Goal: Task Accomplishment & Management: Manage account settings

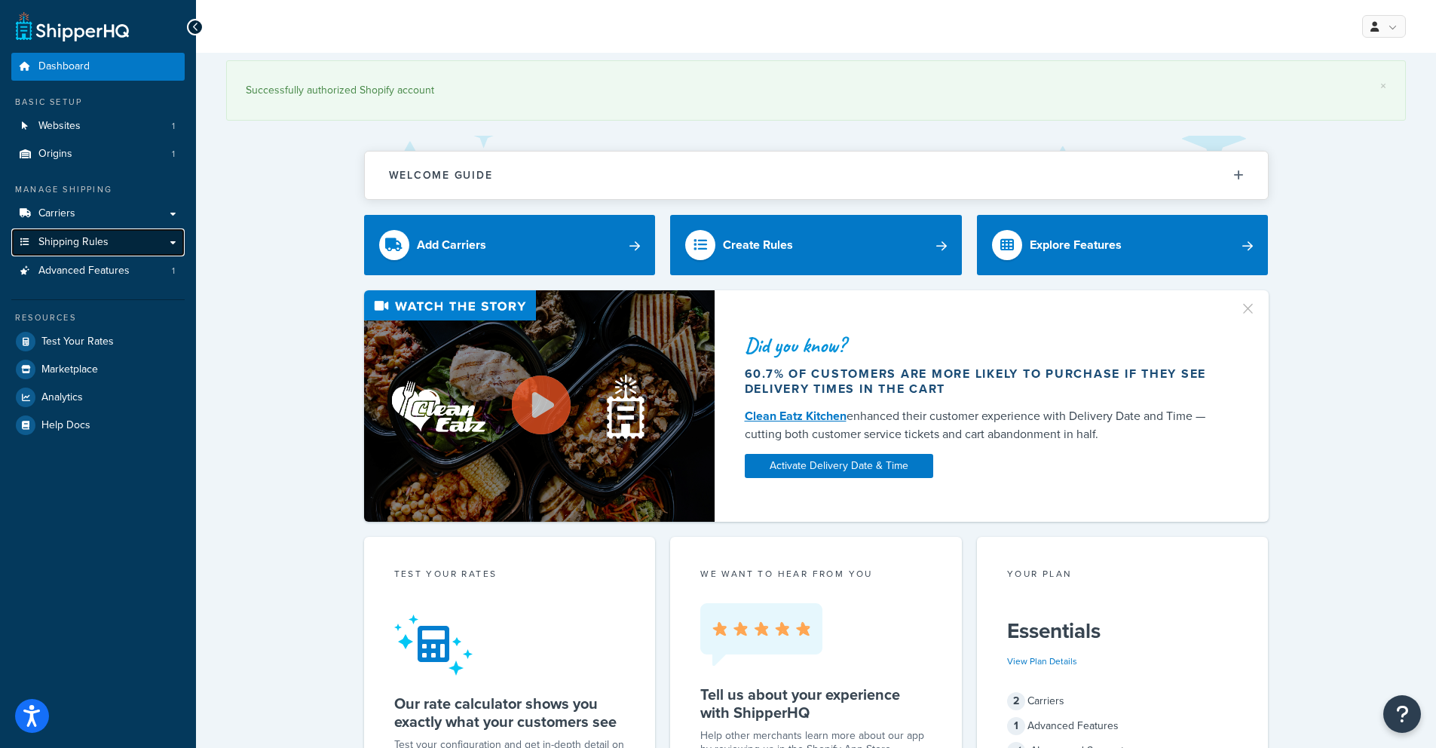
click at [120, 240] on link "Shipping Rules" at bounding box center [97, 242] width 173 height 28
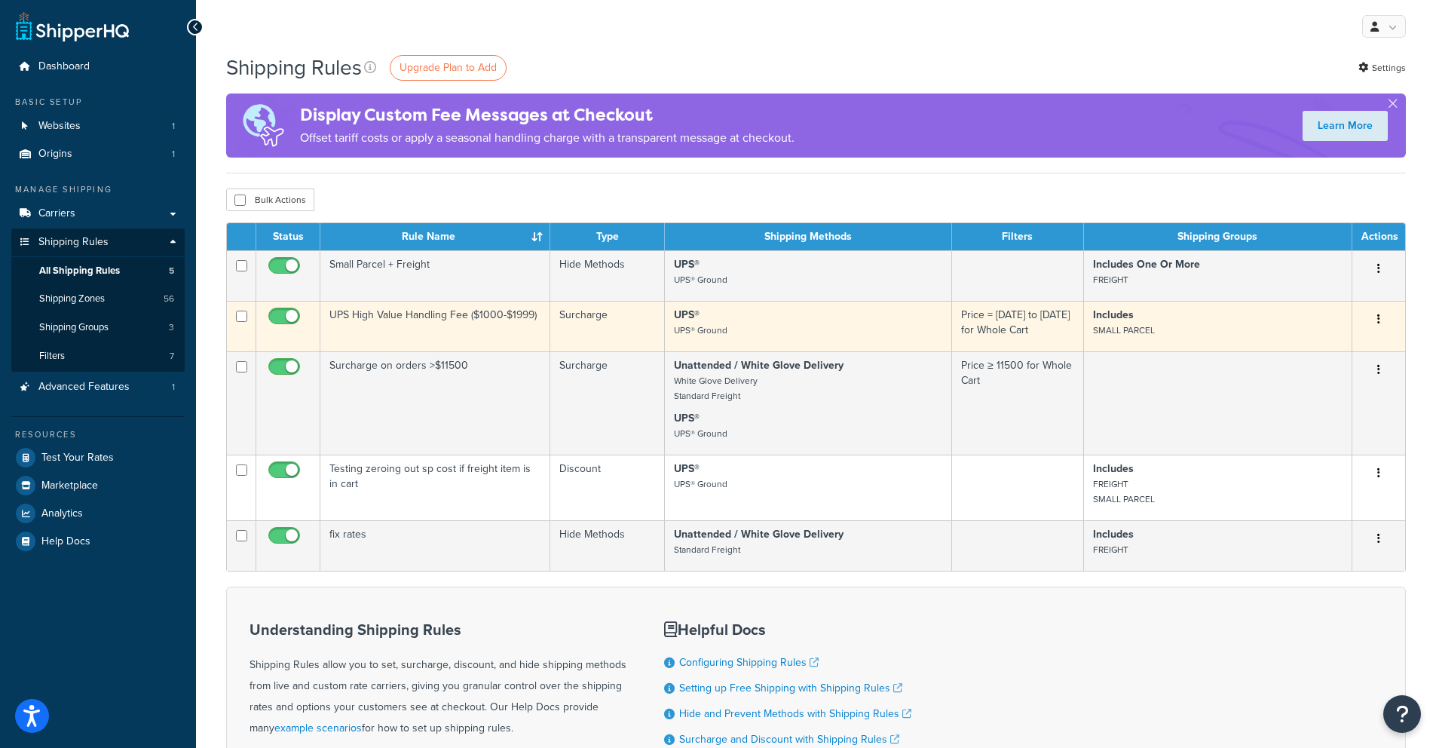
click at [1384, 326] on button "button" at bounding box center [1378, 320] width 21 height 24
click at [242, 314] on input "checkbox" at bounding box center [241, 316] width 11 height 11
click at [240, 326] on td at bounding box center [241, 326] width 29 height 51
checkbox input "false"
click at [289, 321] on input "checkbox" at bounding box center [285, 320] width 41 height 19
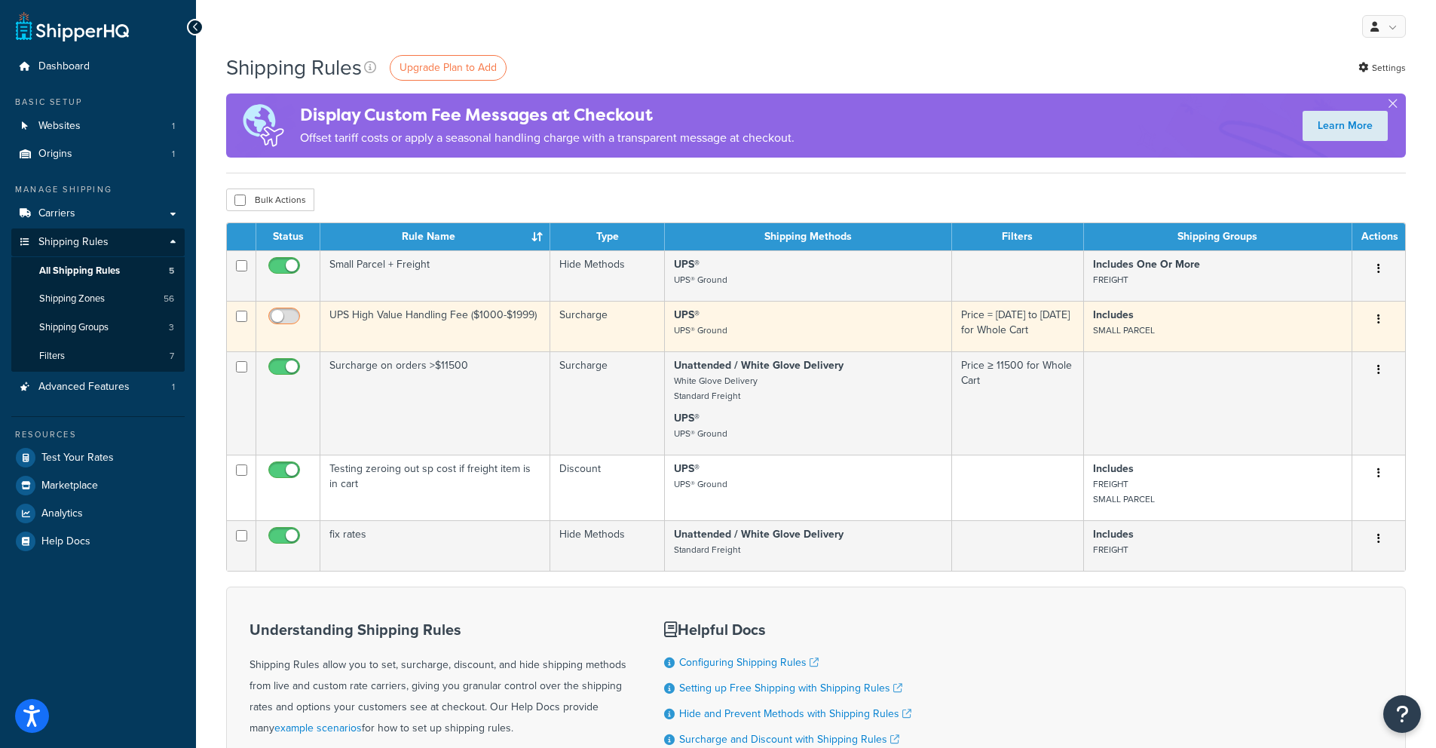
click at [281, 320] on input "checkbox" at bounding box center [285, 320] width 41 height 19
checkbox input "true"
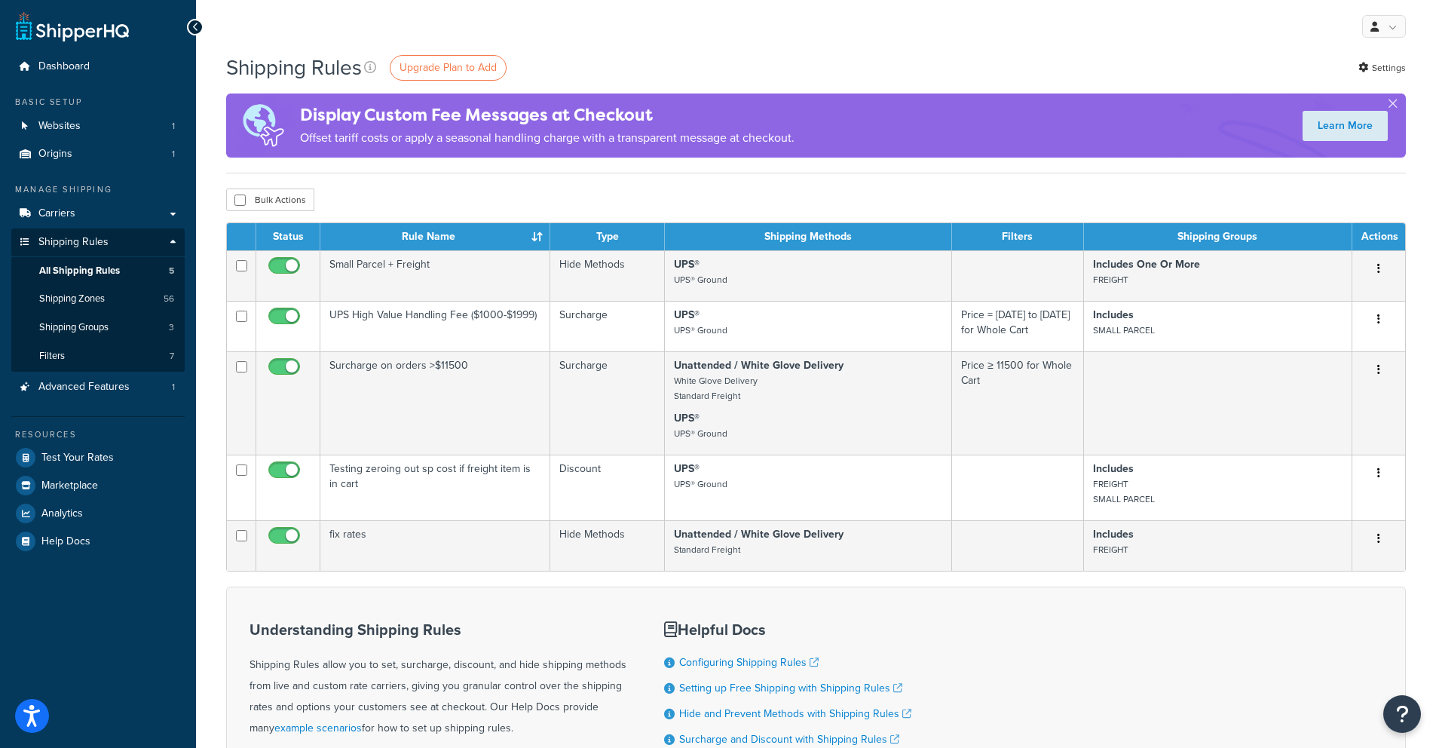
click at [1398, 104] on div "Learn More" at bounding box center [1344, 125] width 121 height 45
click at [1393, 105] on button "button" at bounding box center [1393, 107] width 4 height 4
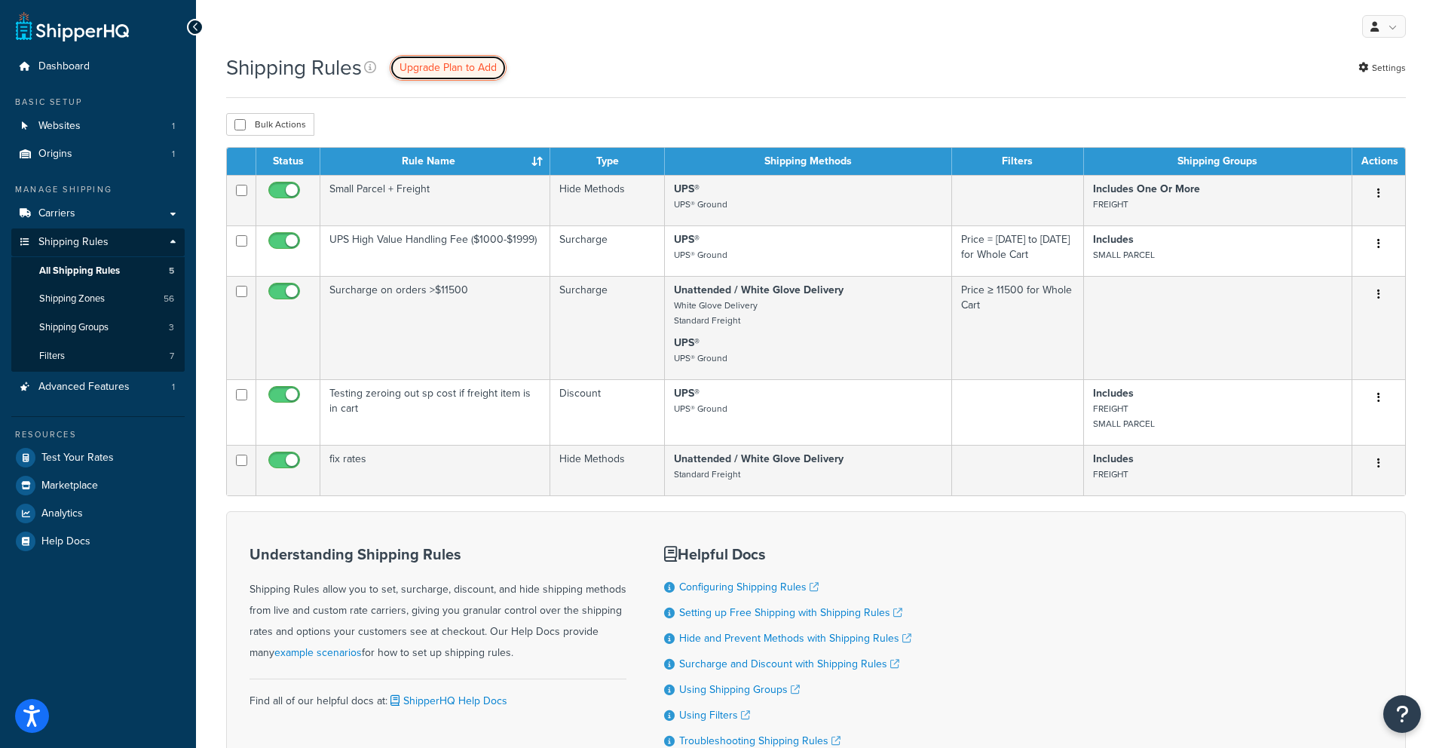
click at [442, 69] on span "Upgrade Plan to Add" at bounding box center [447, 68] width 97 height 16
